Goal: Information Seeking & Learning: Learn about a topic

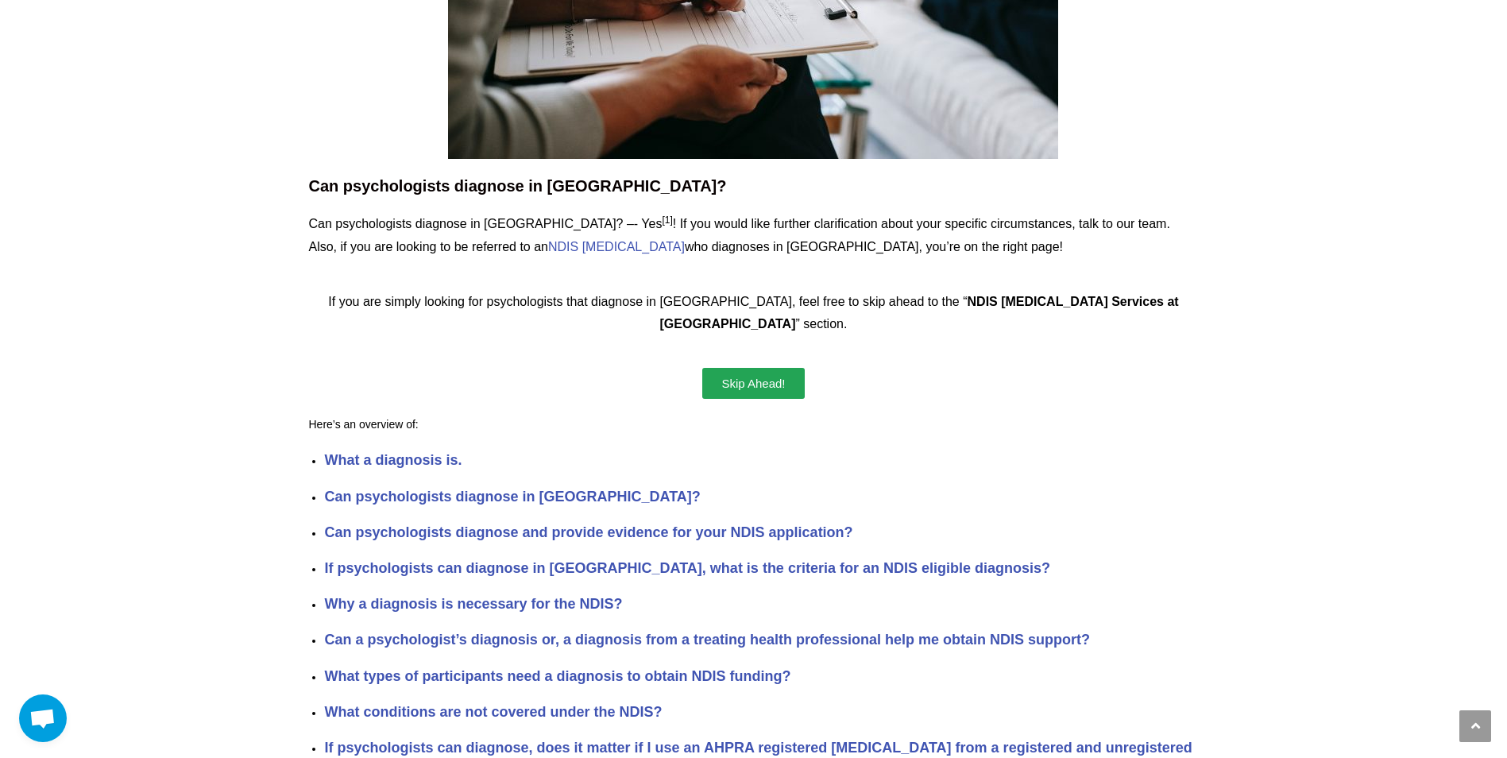
scroll to position [318, 0]
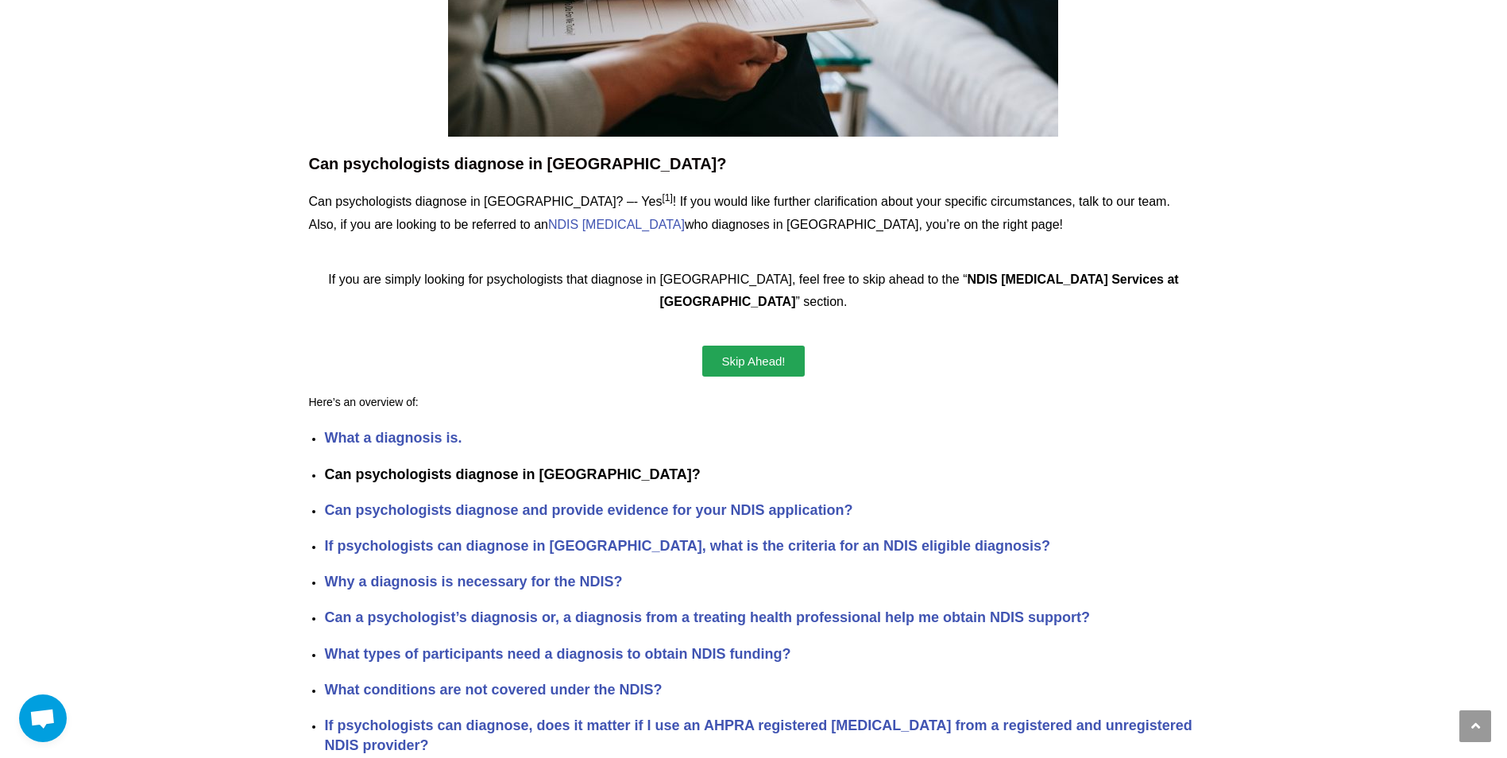
click at [348, 466] on strong "Can psychologists diagnose in [GEOGRAPHIC_DATA]?" at bounding box center [512, 474] width 376 height 16
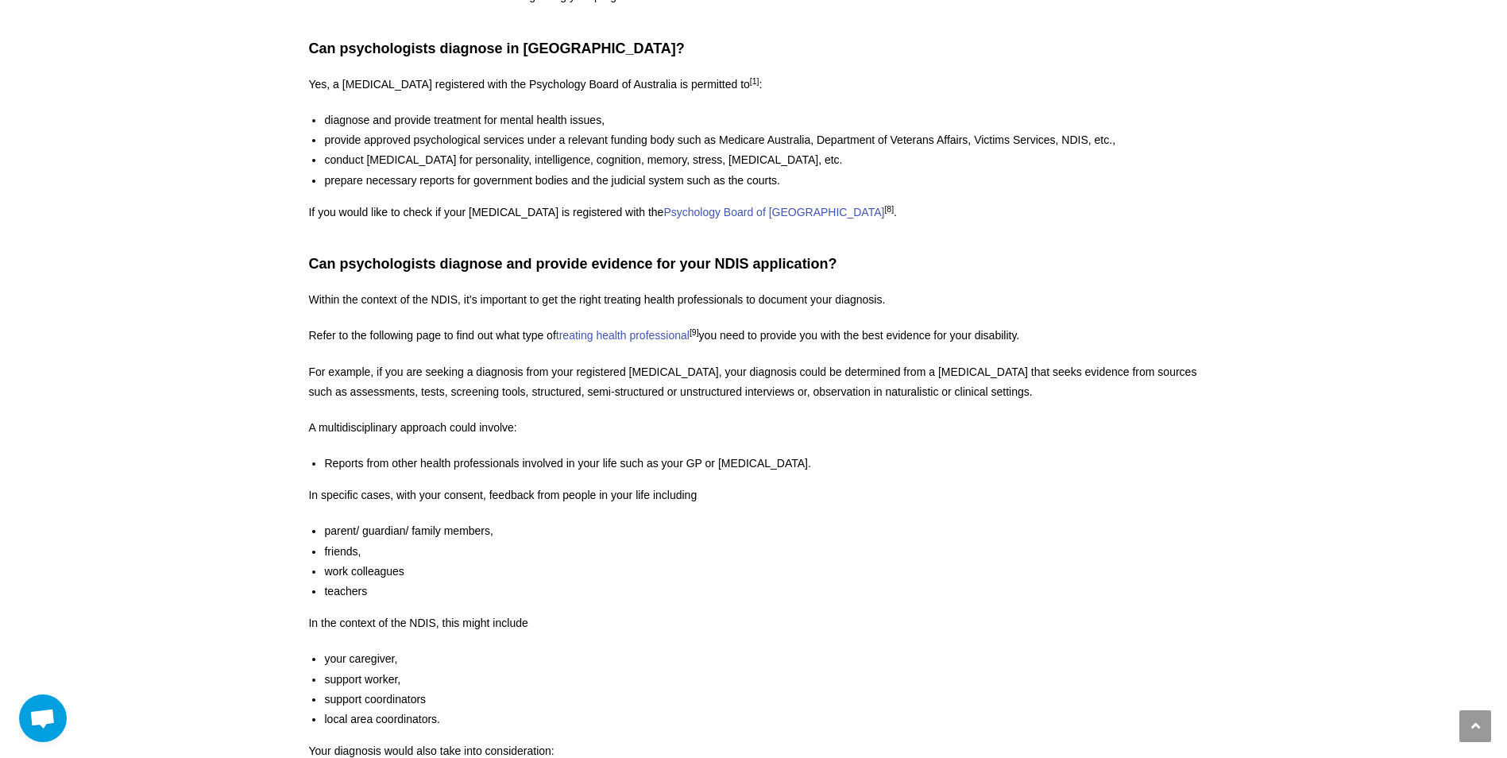
scroll to position [1538, 0]
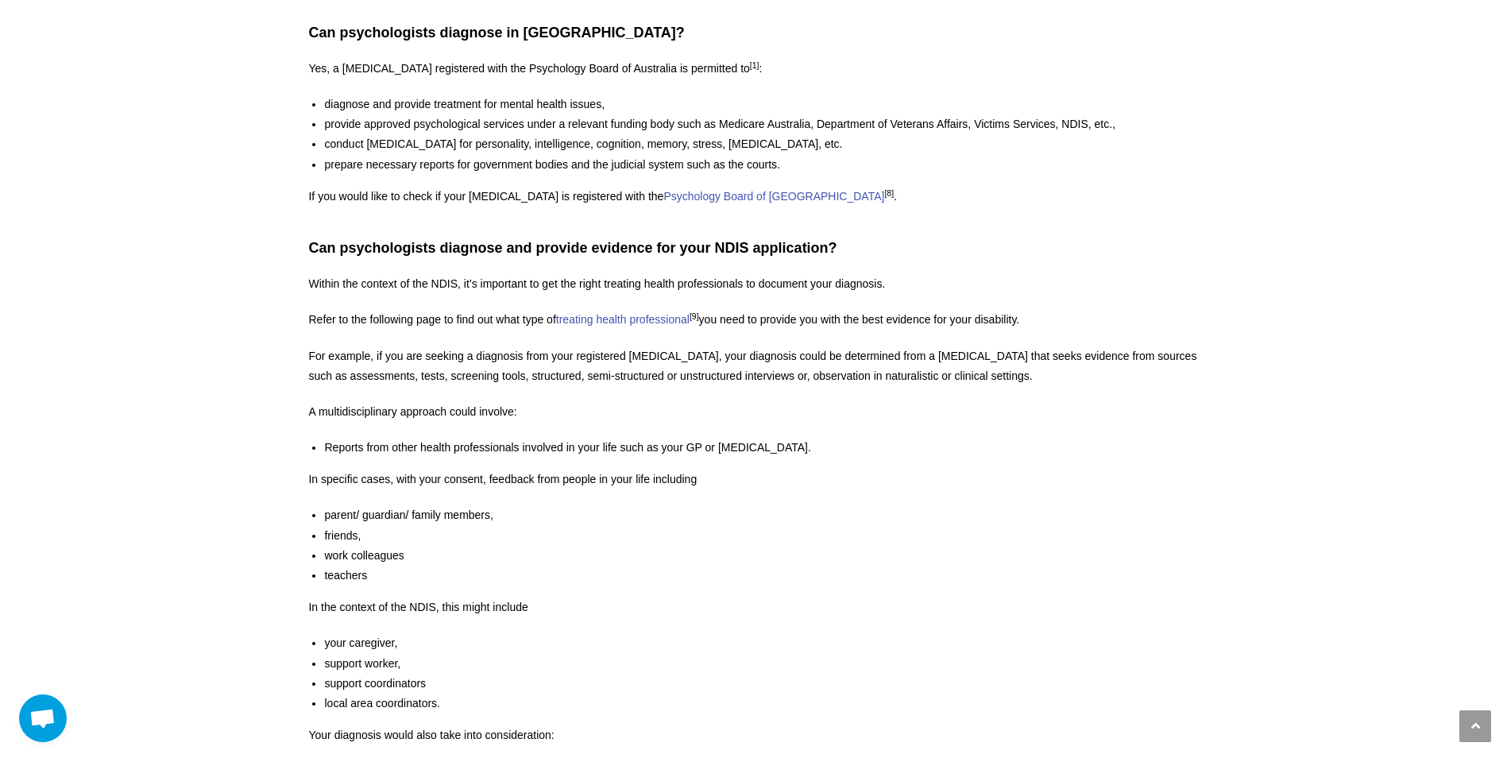
click at [273, 424] on section "Can psychologists diagnose in [GEOGRAPHIC_DATA]? Can psychologists diagnose in …" at bounding box center [753, 589] width 1356 height 4177
click at [397, 438] on li "Reports from other health professionals involved in your life such as your GP o…" at bounding box center [761, 448] width 874 height 20
click at [523, 438] on li "Reports from other health professionals involved in your life such as your GP o…" at bounding box center [761, 448] width 874 height 20
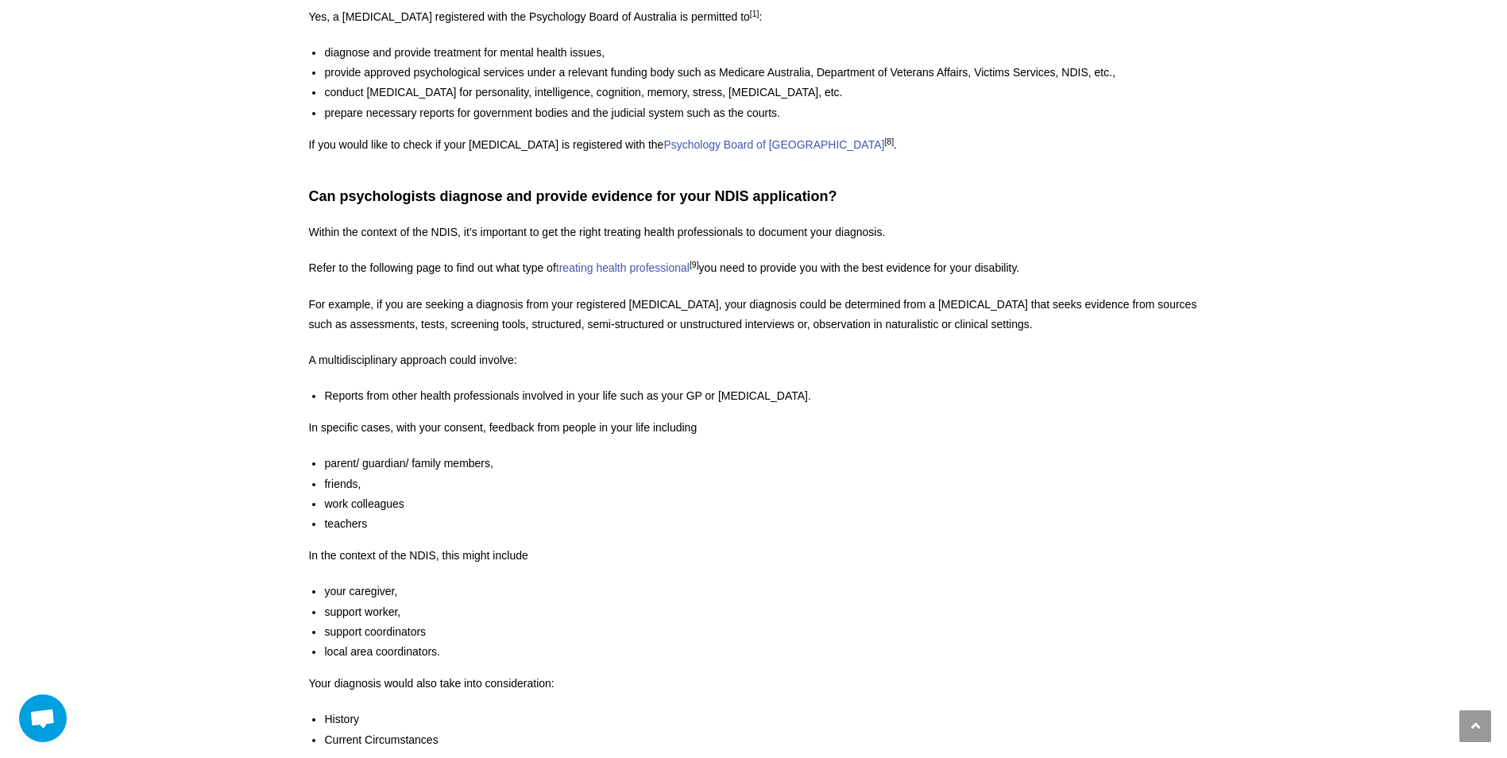
scroll to position [1618, 0]
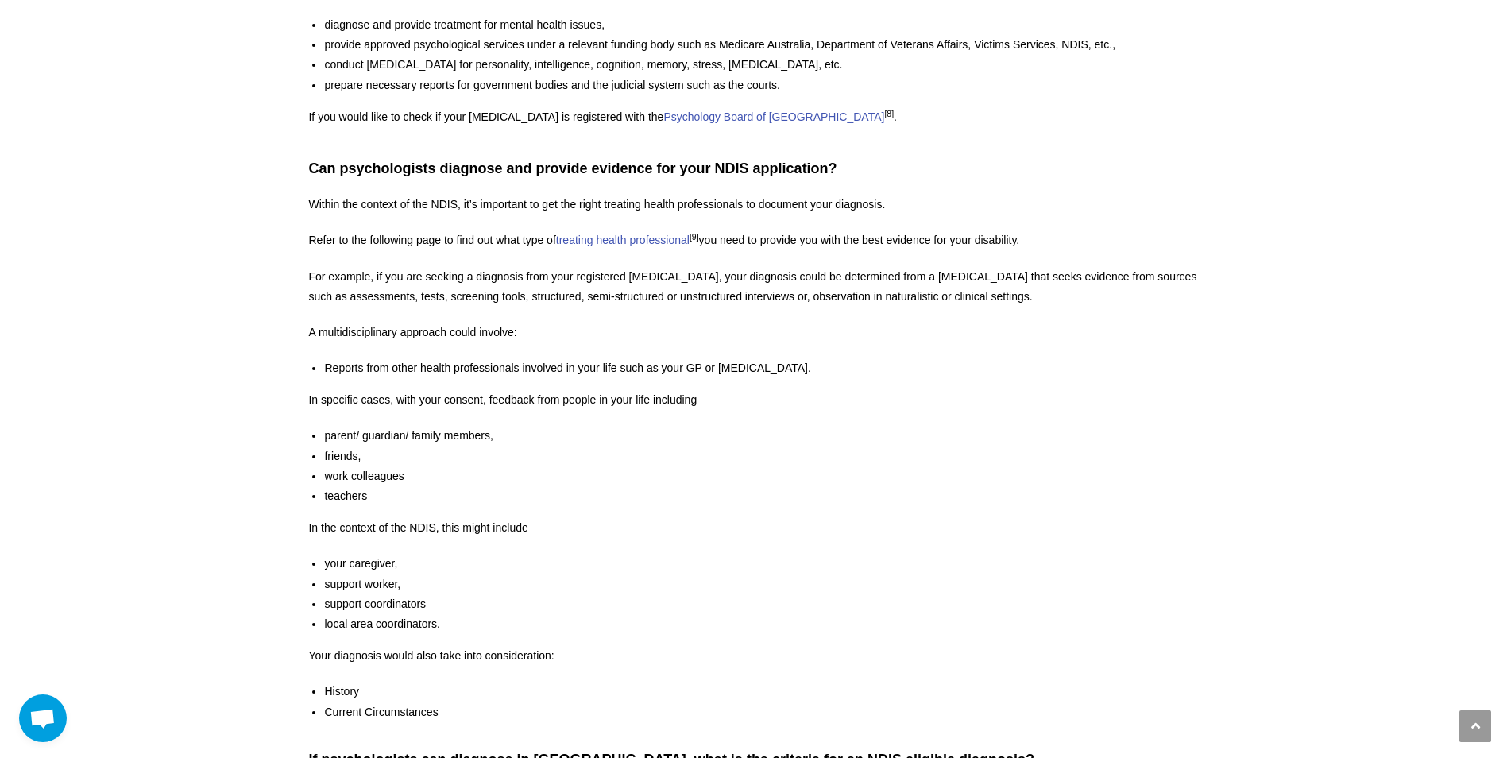
click at [262, 477] on section "Can psychologists diagnose in [GEOGRAPHIC_DATA]? Can psychologists diagnose in …" at bounding box center [753, 510] width 1356 height 4177
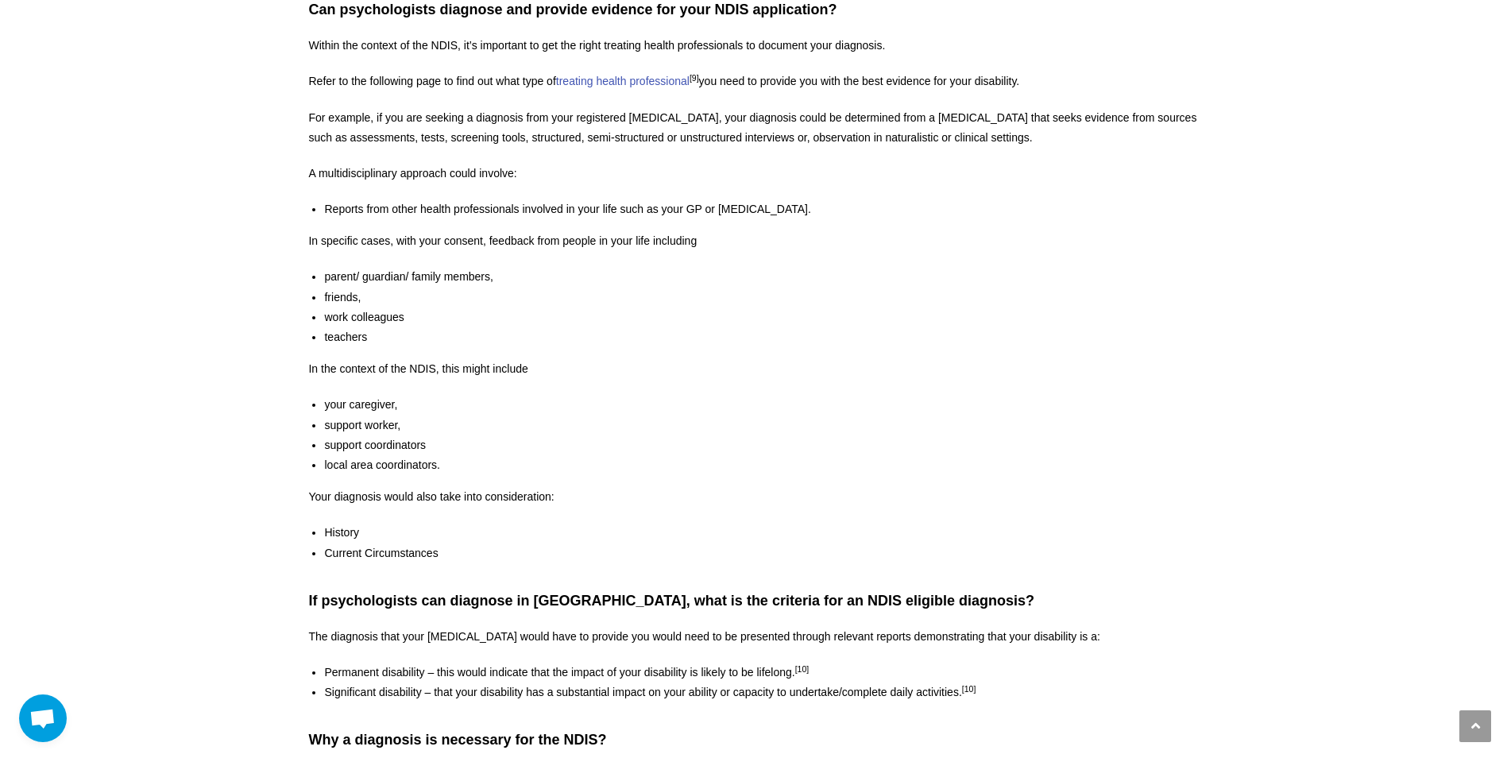
click at [259, 455] on section "Can psychologists diagnose in [GEOGRAPHIC_DATA]? Can psychologists diagnose in …" at bounding box center [753, 351] width 1356 height 4177
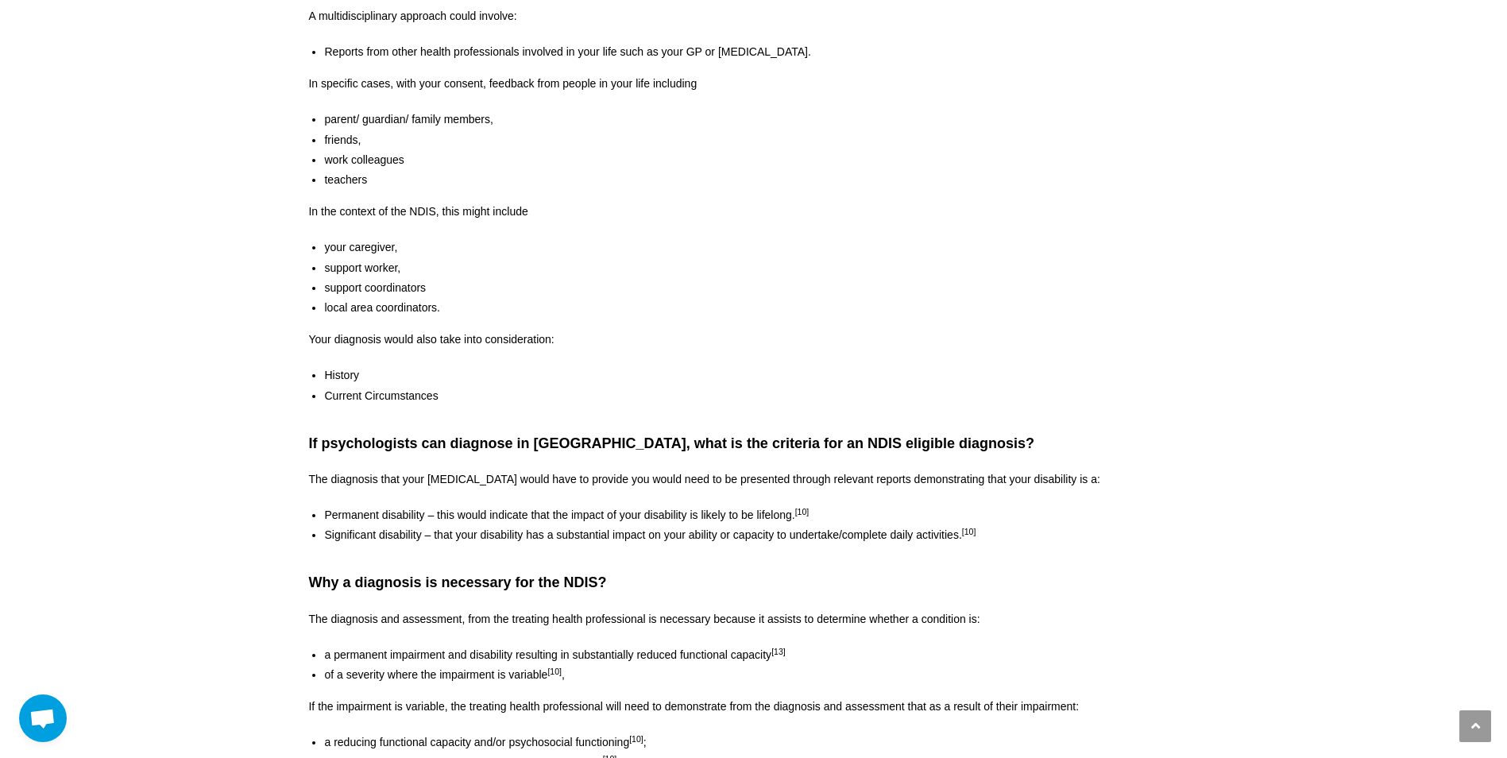
scroll to position [1936, 0]
click at [259, 455] on section "Can psychologists diagnose in [GEOGRAPHIC_DATA]? Can psychologists diagnose in …" at bounding box center [753, 192] width 1356 height 4177
click at [431, 468] on p "The diagnosis that your [MEDICAL_DATA] would have to provide you would need to …" at bounding box center [753, 478] width 890 height 20
click at [364, 504] on li "Permanent disability – this would indicate that the impact of your disability i…" at bounding box center [761, 514] width 874 height 20
click at [709, 466] on div "If psychologists can diagnose in [GEOGRAPHIC_DATA], what is the criteria for an…" at bounding box center [753, 488] width 890 height 112
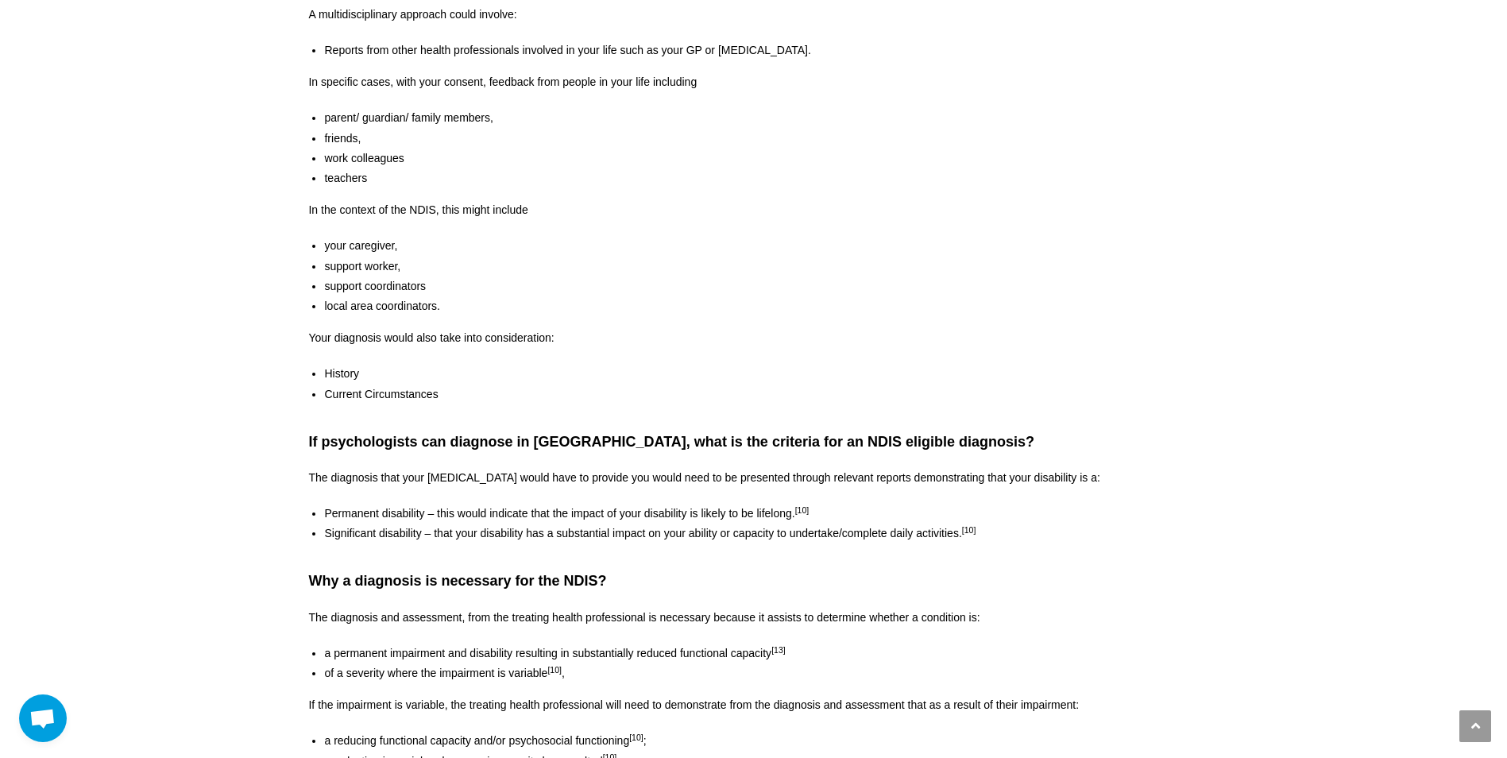
click at [776, 466] on div "If psychologists can diagnose in [GEOGRAPHIC_DATA], what is the criteria for an…" at bounding box center [753, 488] width 890 height 112
click at [802, 468] on p "The diagnosis that your [MEDICAL_DATA] would have to provide you would need to …" at bounding box center [753, 478] width 890 height 20
click at [874, 468] on p "The diagnosis that your [MEDICAL_DATA] would have to provide you would need to …" at bounding box center [753, 478] width 890 height 20
click at [921, 468] on p "The diagnosis that your [MEDICAL_DATA] would have to provide you would need to …" at bounding box center [753, 478] width 890 height 20
click at [977, 468] on p "The diagnosis that your [MEDICAL_DATA] would have to provide you would need to …" at bounding box center [753, 478] width 890 height 20
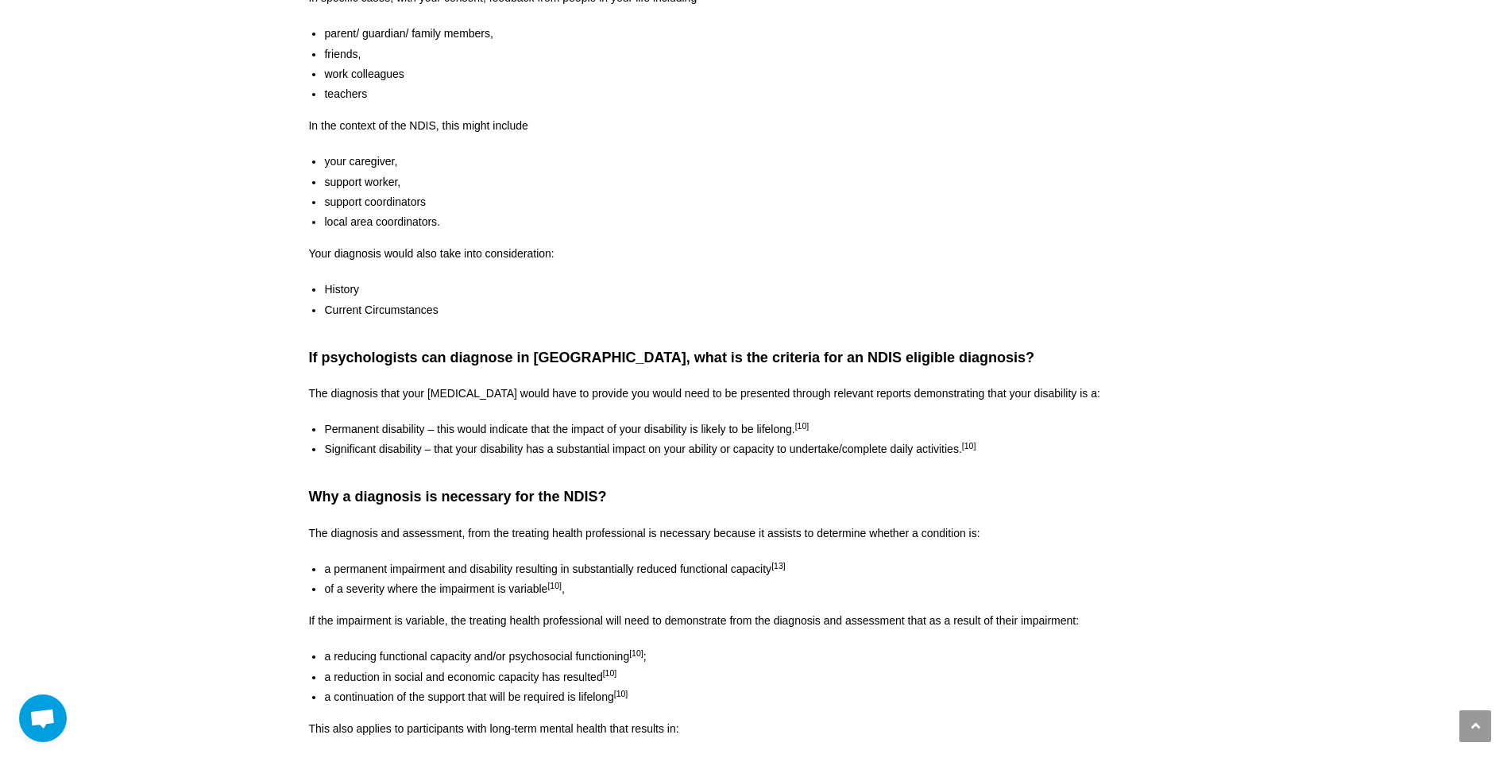
scroll to position [2095, 0]
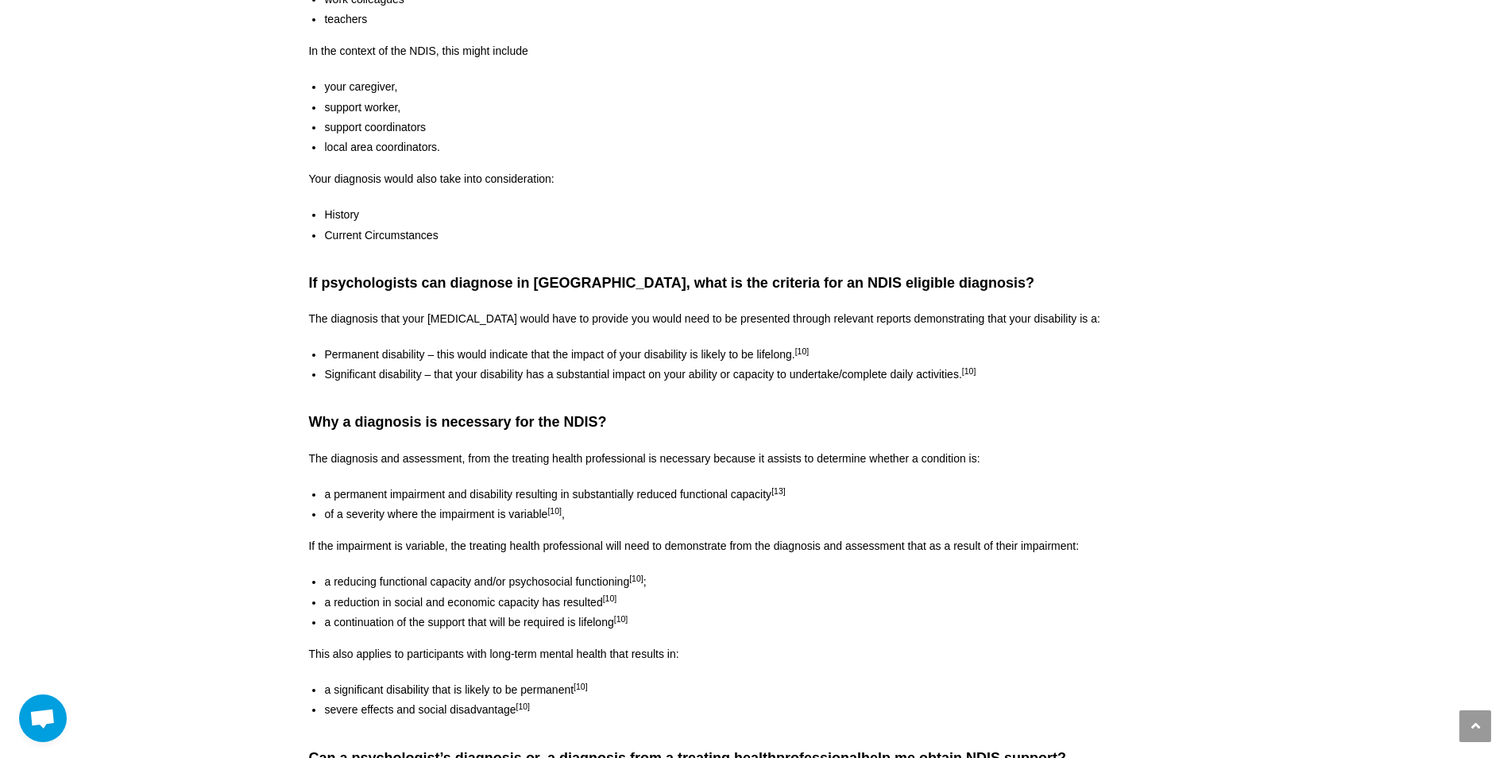
click at [309, 414] on strong "Why a diagnosis is necessary for the NDIS?" at bounding box center [457, 422] width 298 height 16
click at [331, 449] on p "The diagnosis and assessment, from the treating health professional is necessar…" at bounding box center [753, 459] width 890 height 20
click at [336, 460] on div "Why a diagnosis is necessary for the NDIS? The diagnosis and assessment, from t…" at bounding box center [753, 566] width 890 height 308
click at [336, 505] on li "of a severity where the impairment is variable [10] ," at bounding box center [761, 515] width 874 height 20
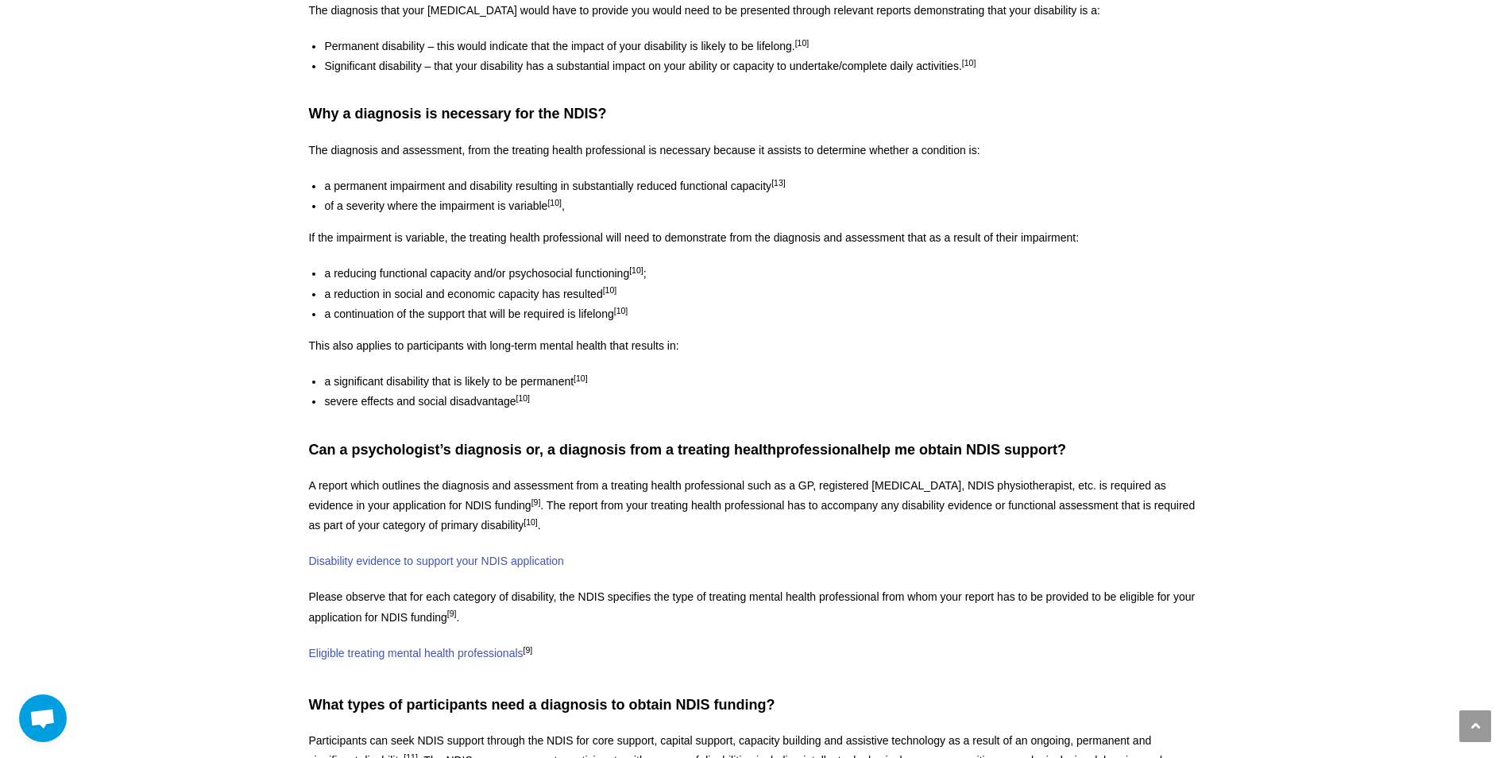
scroll to position [2492, 0]
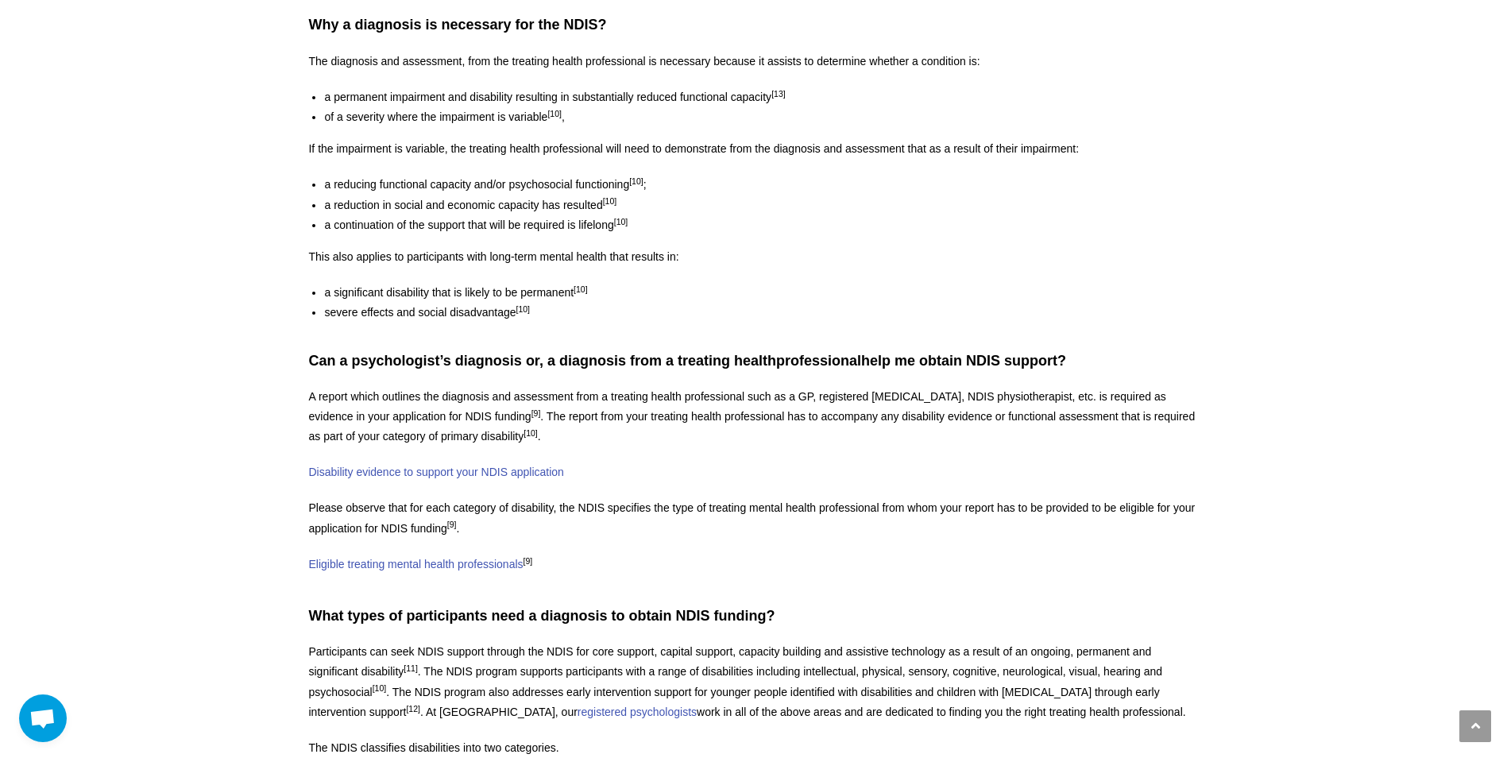
click at [429, 435] on div "Can a psychologist’s diagnosis or, a diagnosis from a treating health professio…" at bounding box center [753, 463] width 890 height 224
click at [377, 351] on h3 "Can a psychologist’s diagnosis or, a diagnosis from a treating health professio…" at bounding box center [753, 361] width 890 height 20
click at [374, 558] on link "Eligible treating mental health professionals" at bounding box center [415, 564] width 215 height 13
